Goal: Task Accomplishment & Management: Use online tool/utility

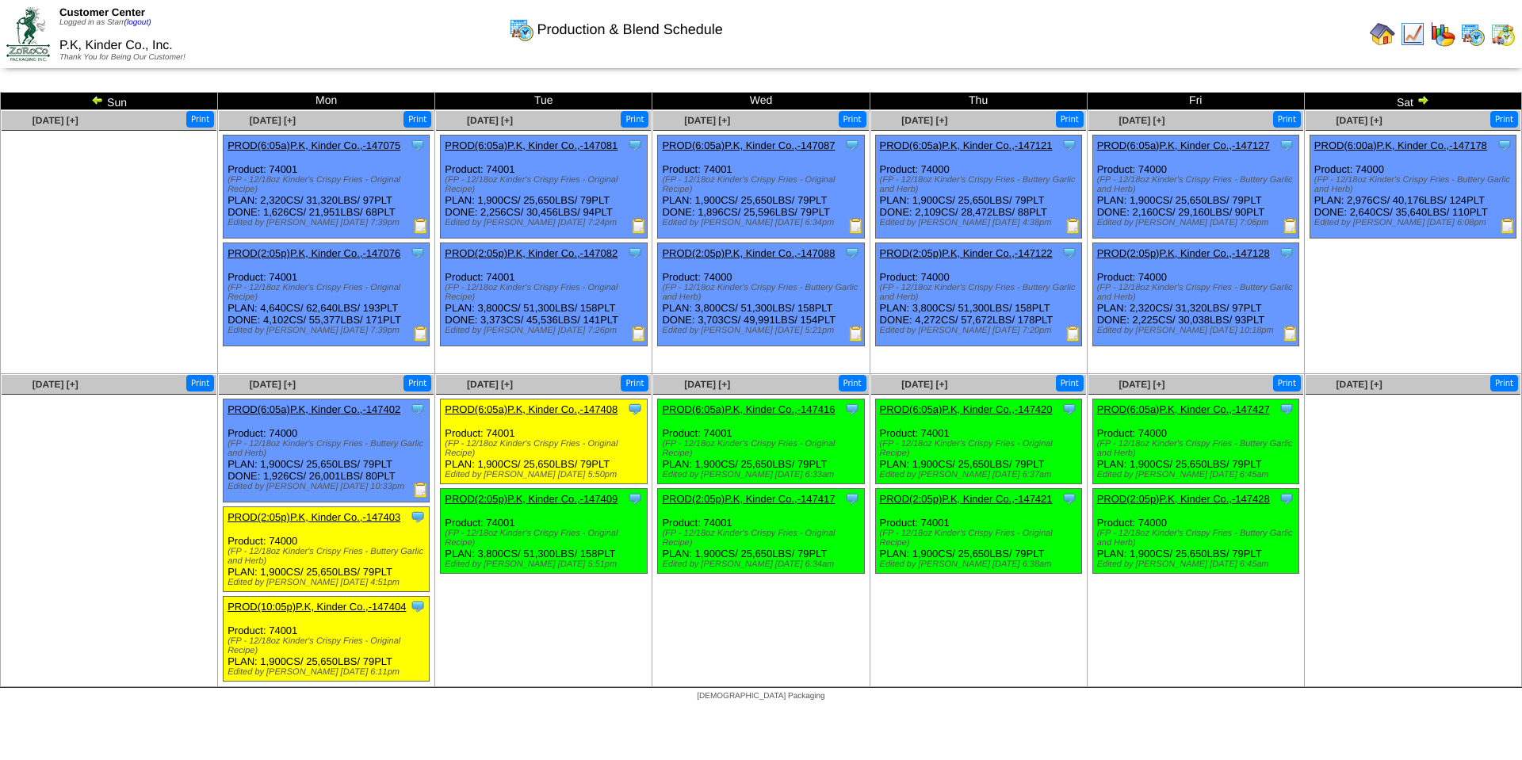
click at [1289, 332] on img at bounding box center [1291, 334] width 16 height 16
click at [1512, 225] on img at bounding box center [1508, 226] width 16 height 16
drag, startPoint x: 417, startPoint y: 438, endPoint x: 584, endPoint y: 388, distance: 174.8
click at [523, 396] on tr "Sep 28 [+] Print Sep 29 [+] Print" at bounding box center [762, 530] width 1522 height 313
click at [605, 642] on td "Sep 30 [+] Print Clone Item PROD(6:05a)P.K, Kinder Co.,-147408 P.K, Kinder Co.,…" at bounding box center [543, 530] width 217 height 313
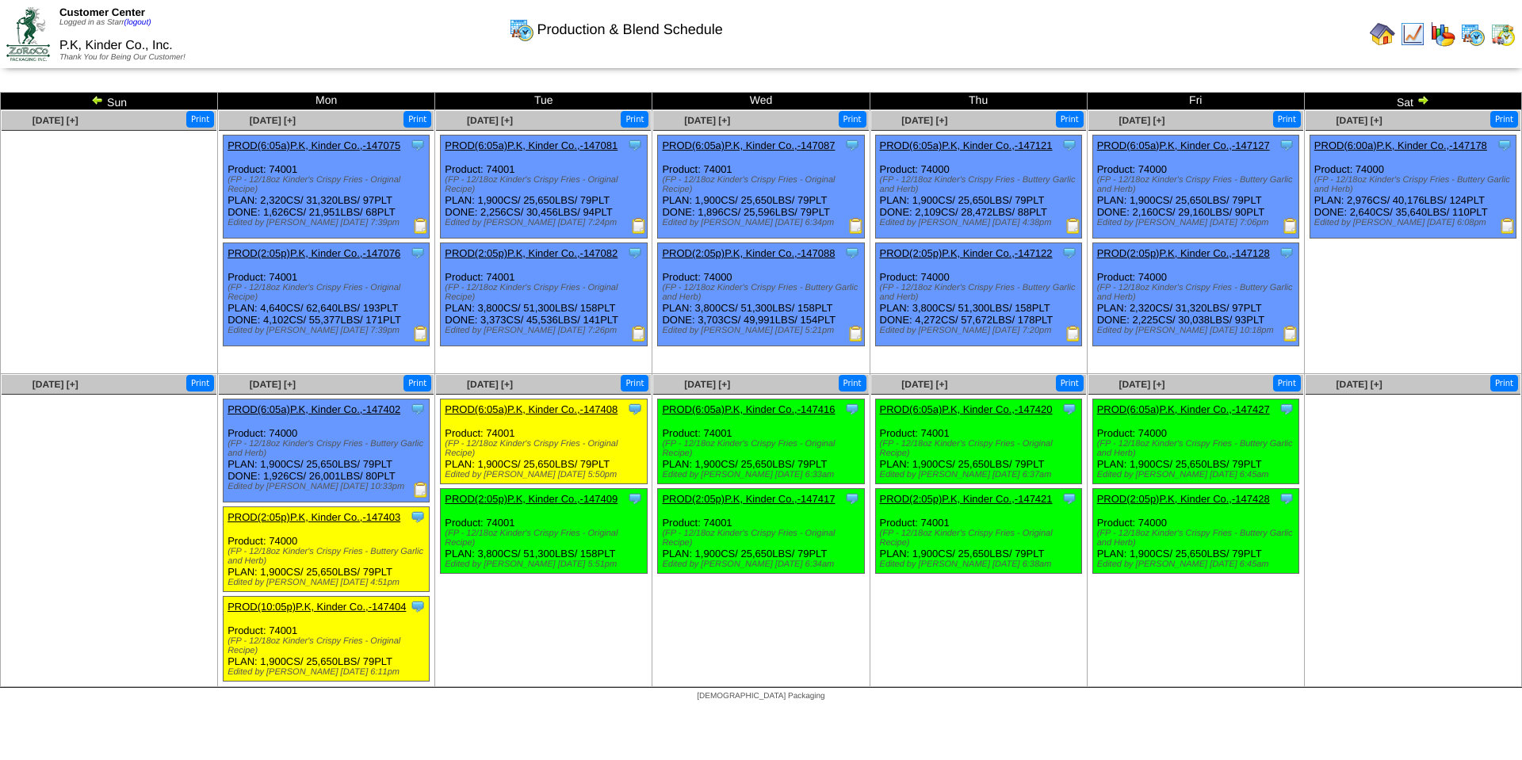
click at [420, 488] on img at bounding box center [421, 490] width 16 height 16
